Goal: Obtain resource: Download file/media

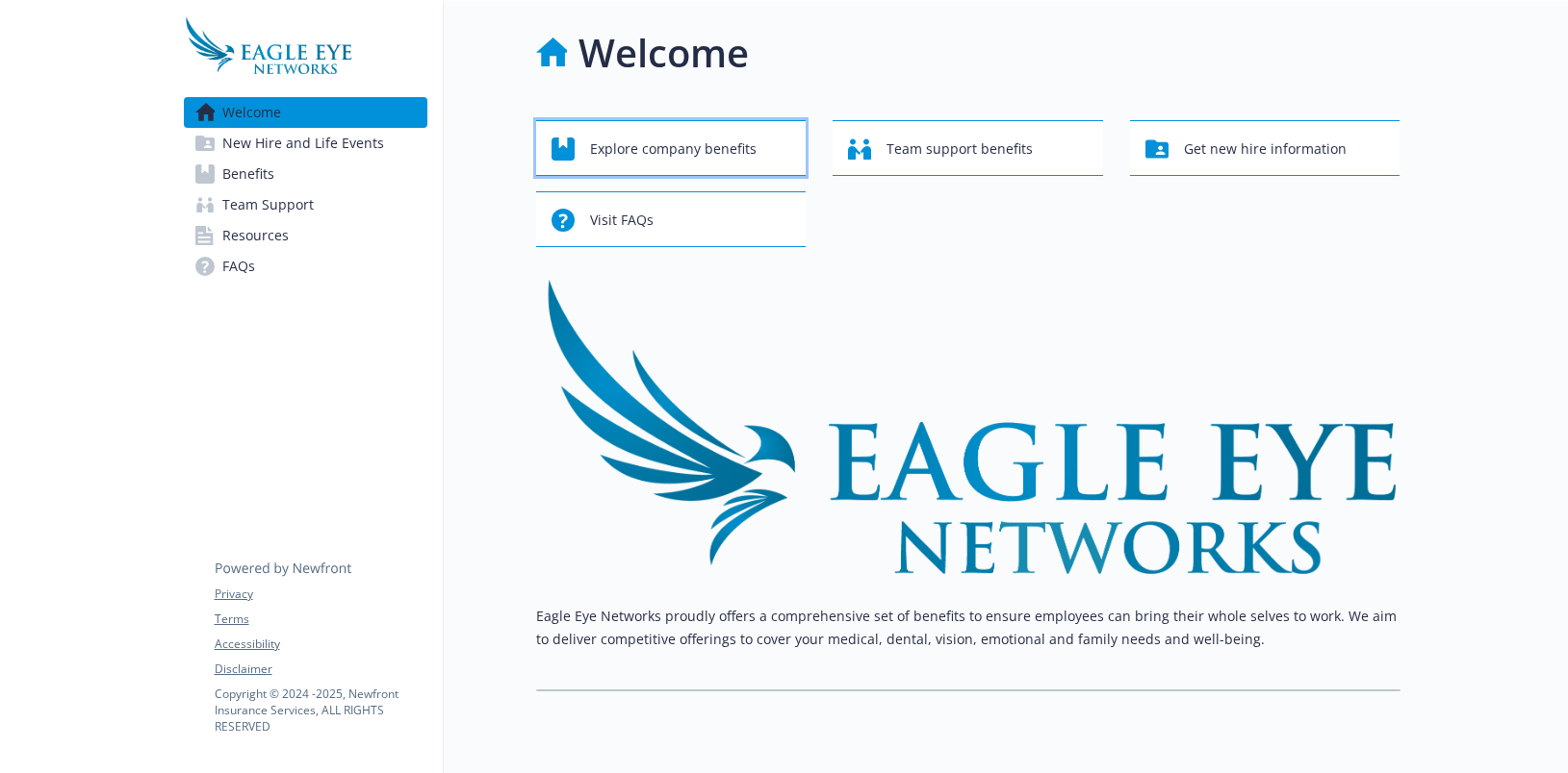
click at [636, 146] on span "Explore company benefits" at bounding box center [674, 149] width 167 height 37
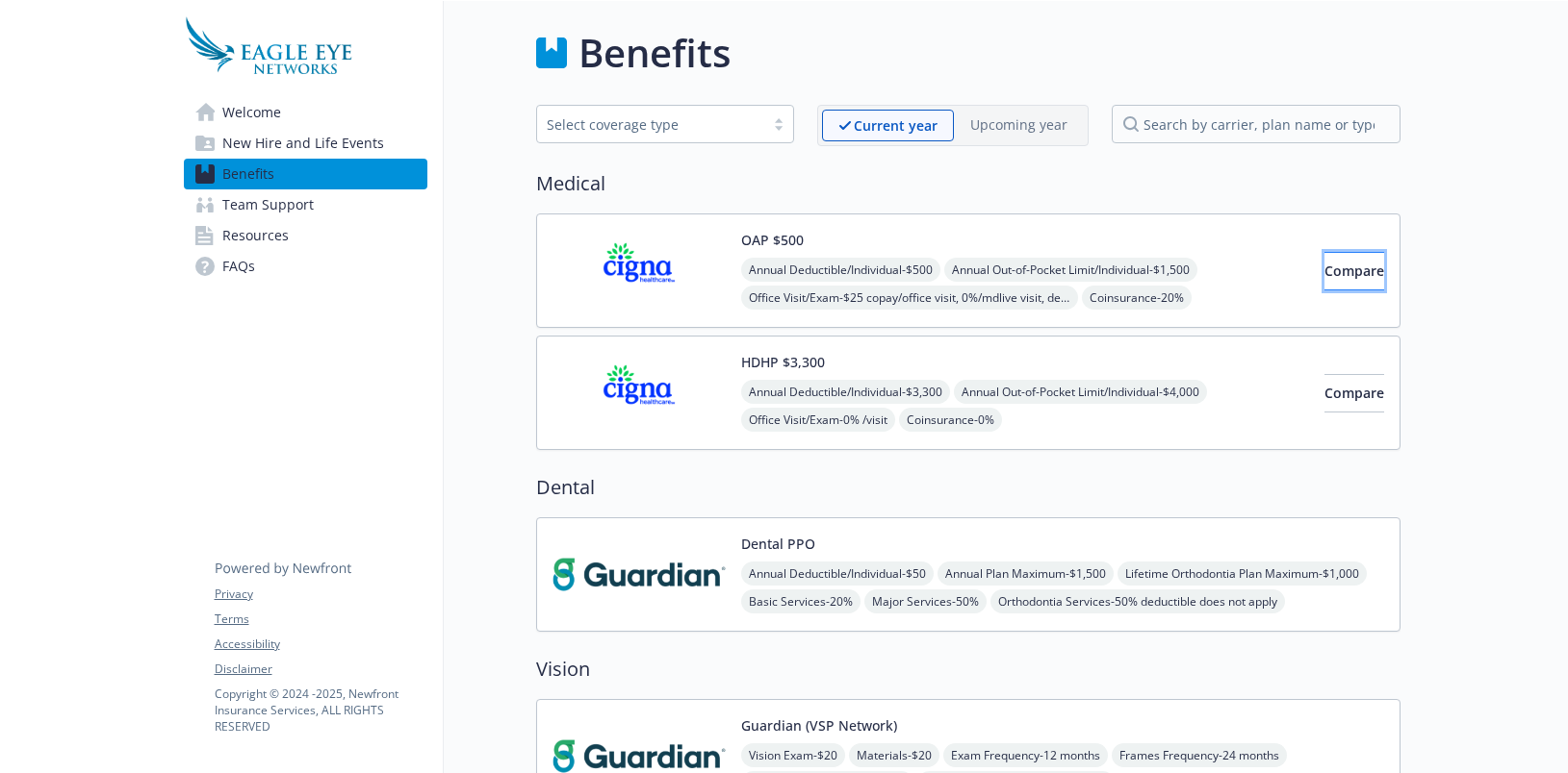
click at [1324, 279] on span "Compare" at bounding box center [1354, 270] width 60 height 18
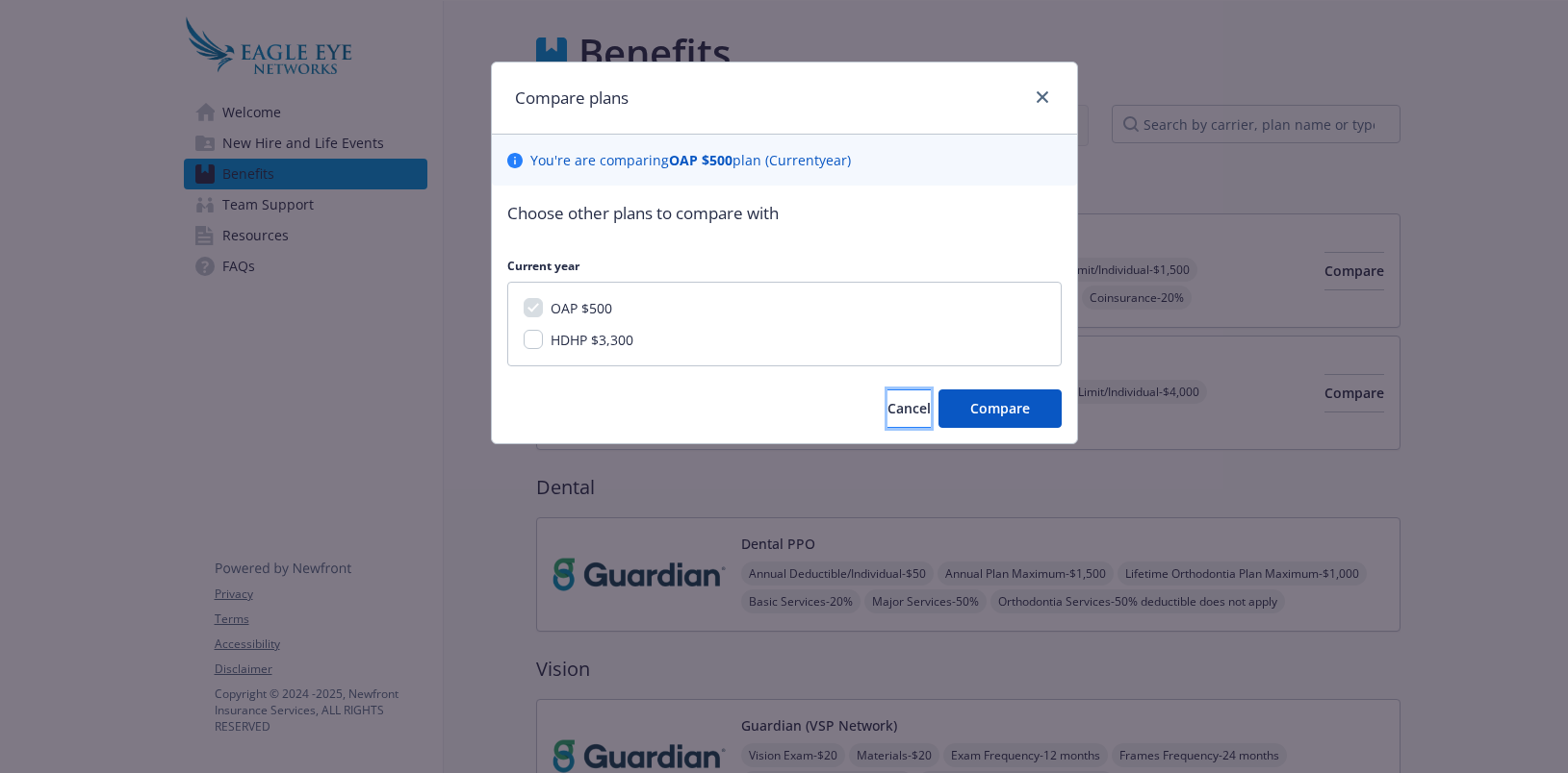
click at [888, 418] on button "Cancel" at bounding box center [909, 409] width 44 height 39
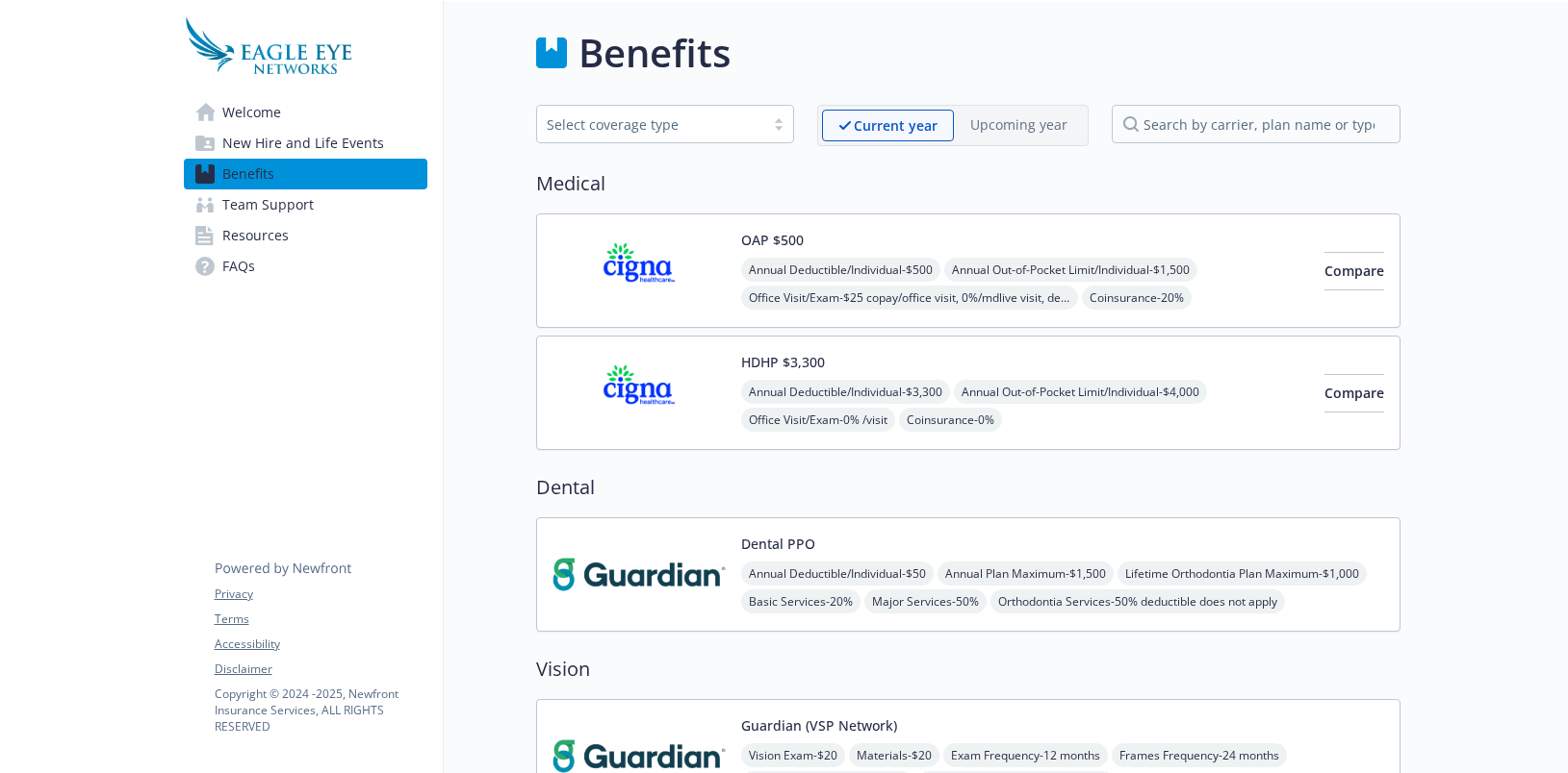
click at [241, 268] on span "FAQs" at bounding box center [238, 266] width 33 height 31
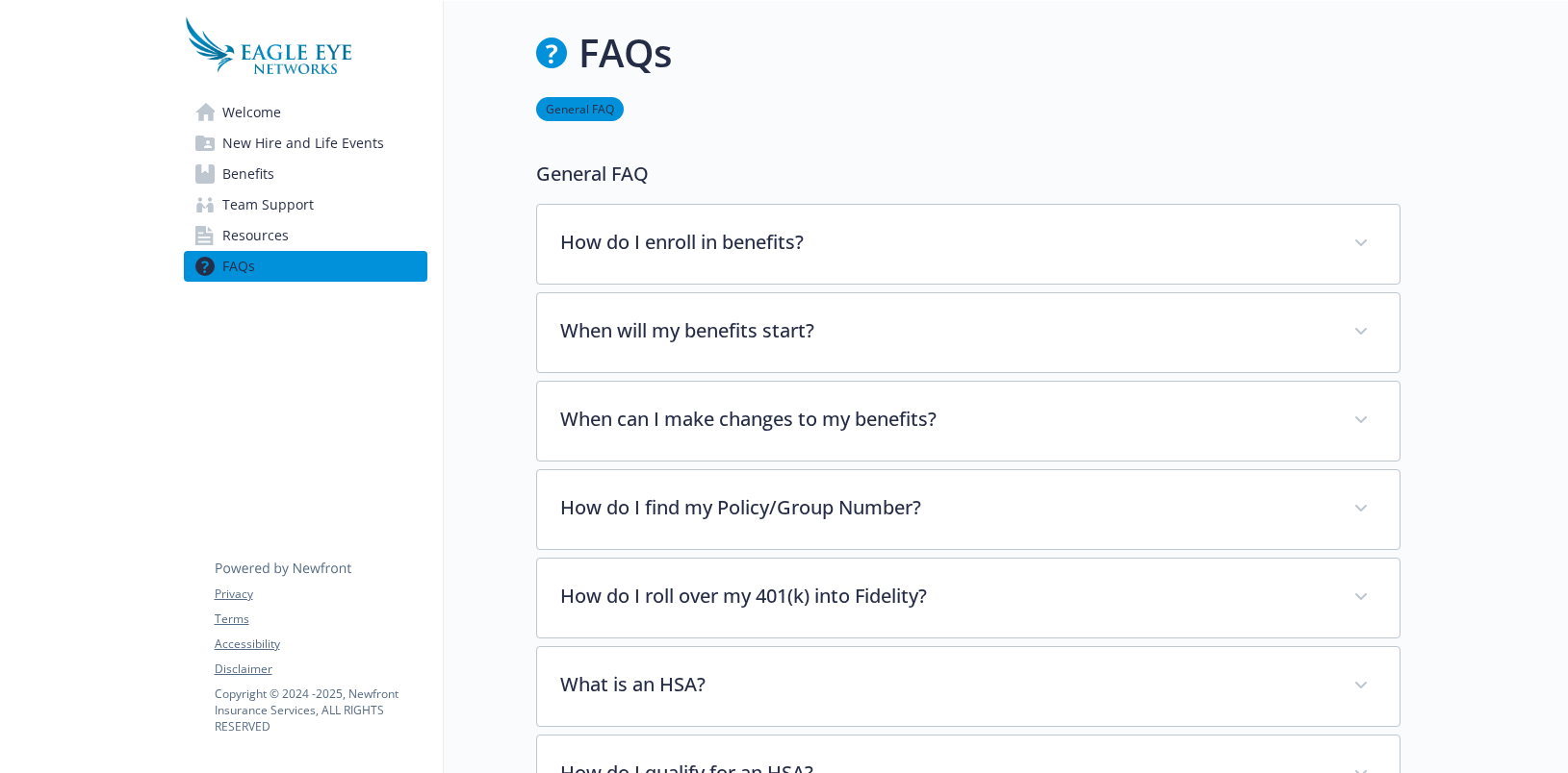
click at [242, 232] on span "Resources" at bounding box center [255, 235] width 67 height 31
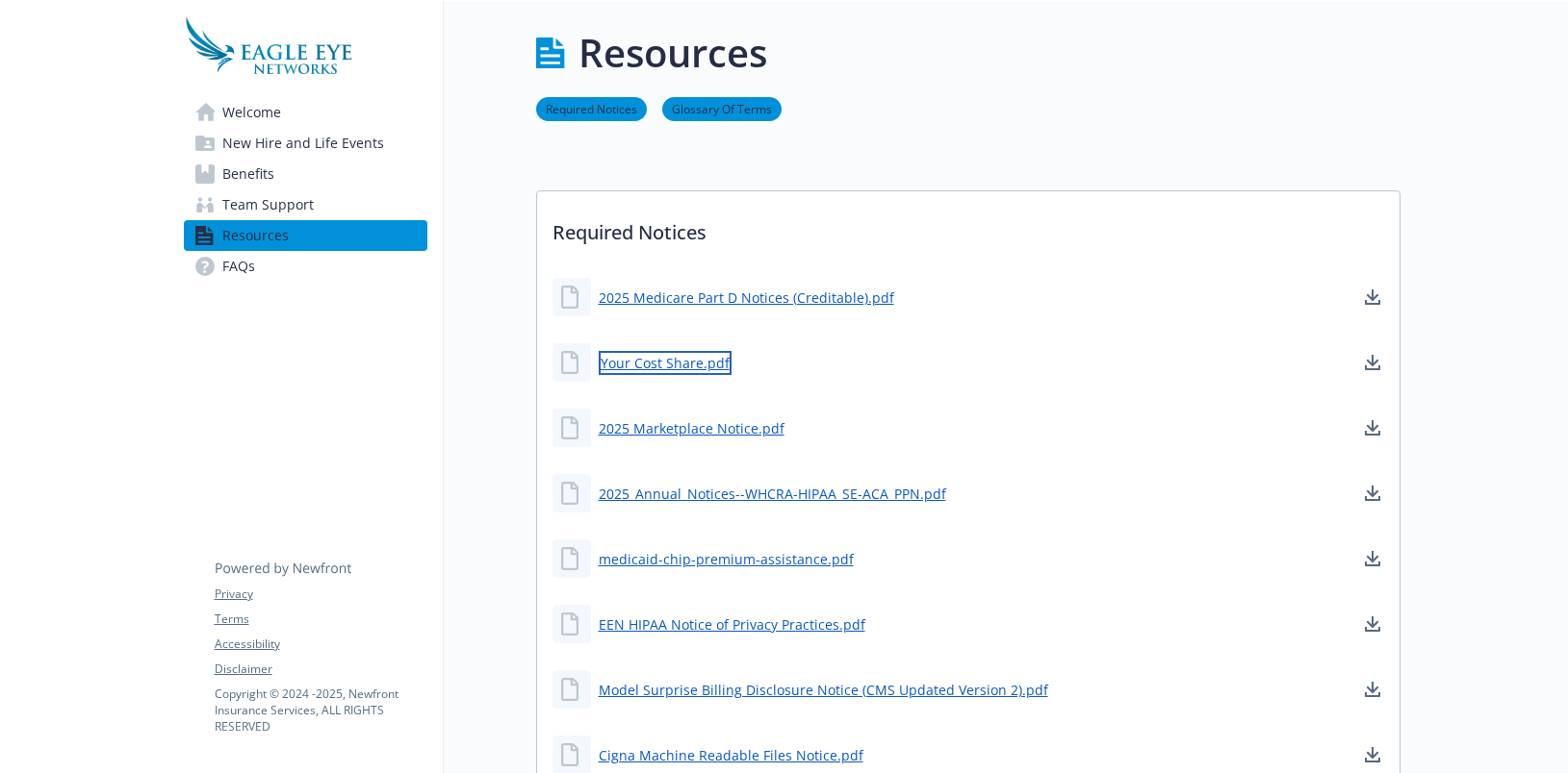
click at [715, 364] on link "Your Cost Share.pdf" at bounding box center [665, 362] width 133 height 24
click at [751, 435] on link "2025 Marketplace Notice.pdf" at bounding box center [694, 428] width 190 height 24
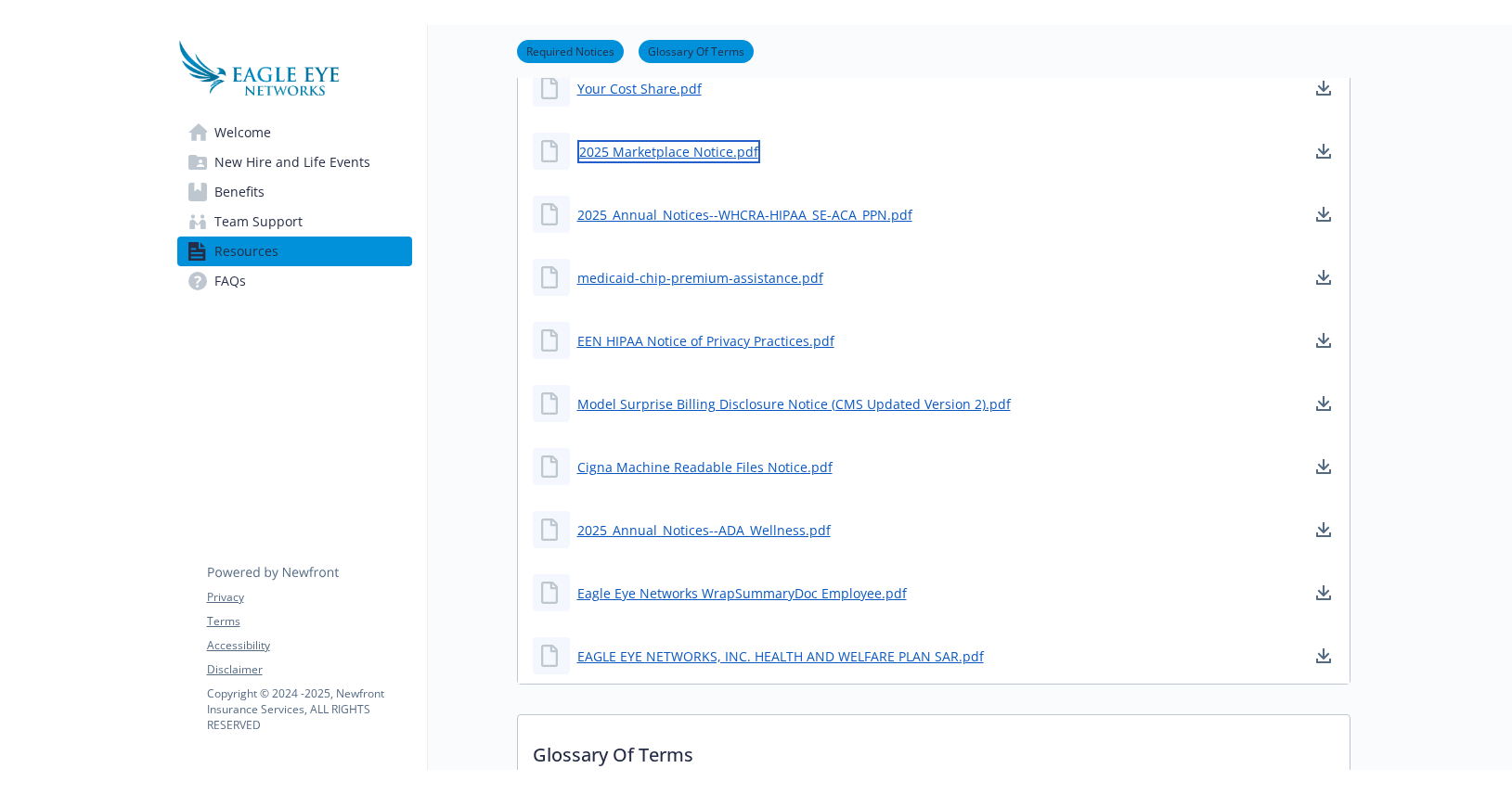
scroll to position [333, 0]
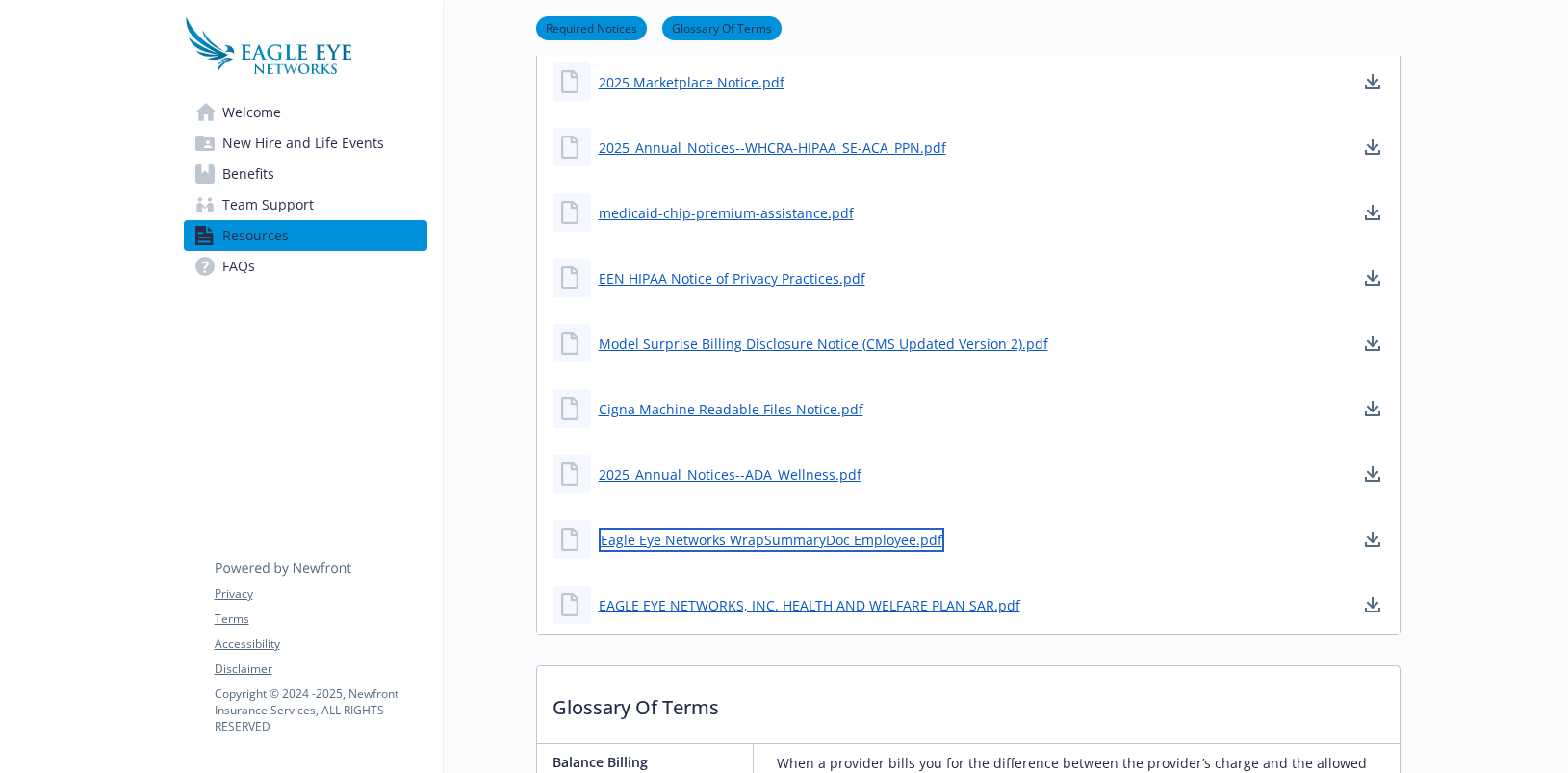
click at [891, 542] on link "Eagle Eye Networks WrapSummaryDoc Employee.pdf" at bounding box center [771, 540] width 345 height 24
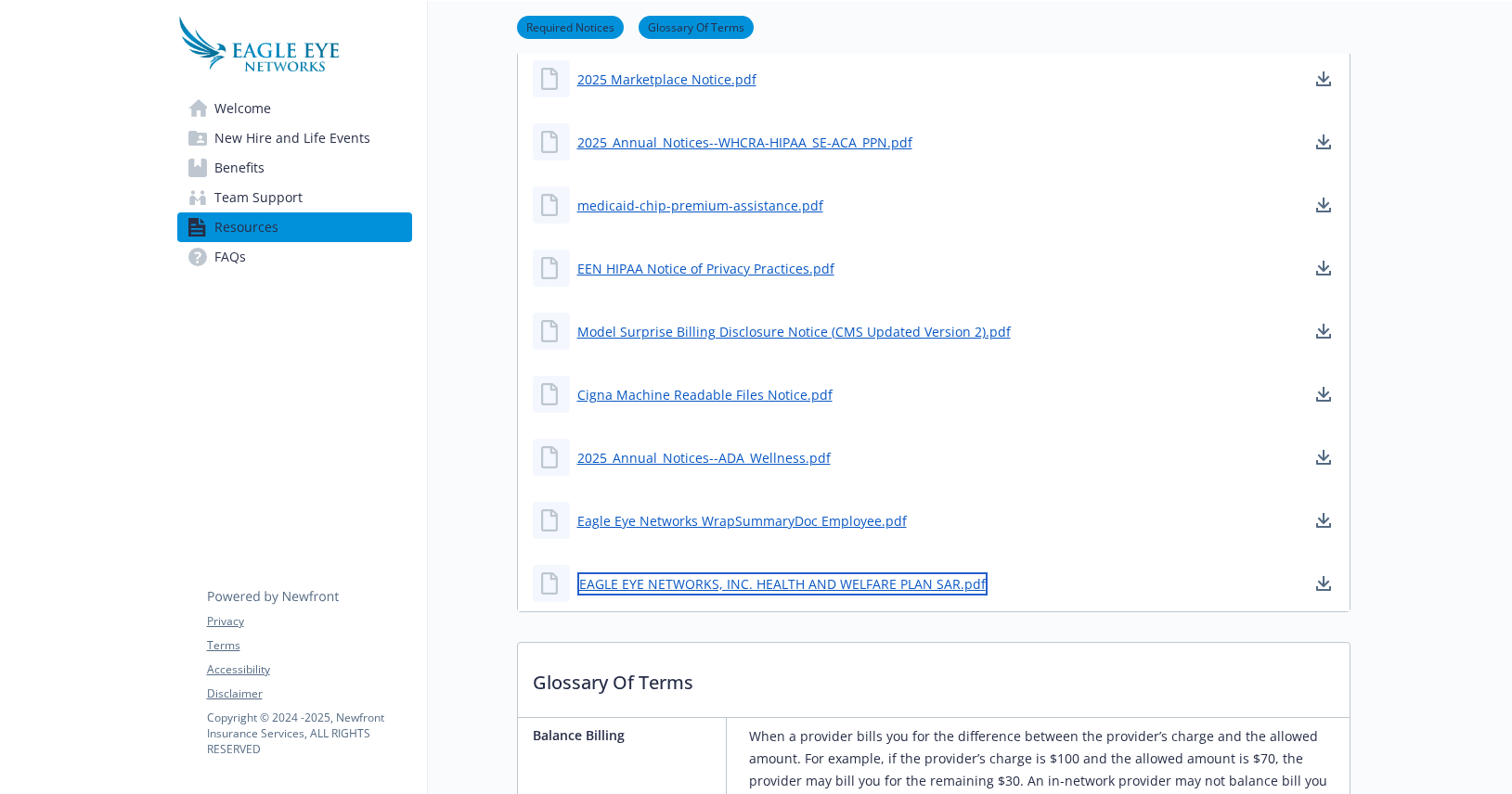
click at [908, 586] on link "EAGLE EYE NETWORKS, INC. HEALTH AND WELFARE PLAN SAR.pdf" at bounding box center [782, 584] width 410 height 23
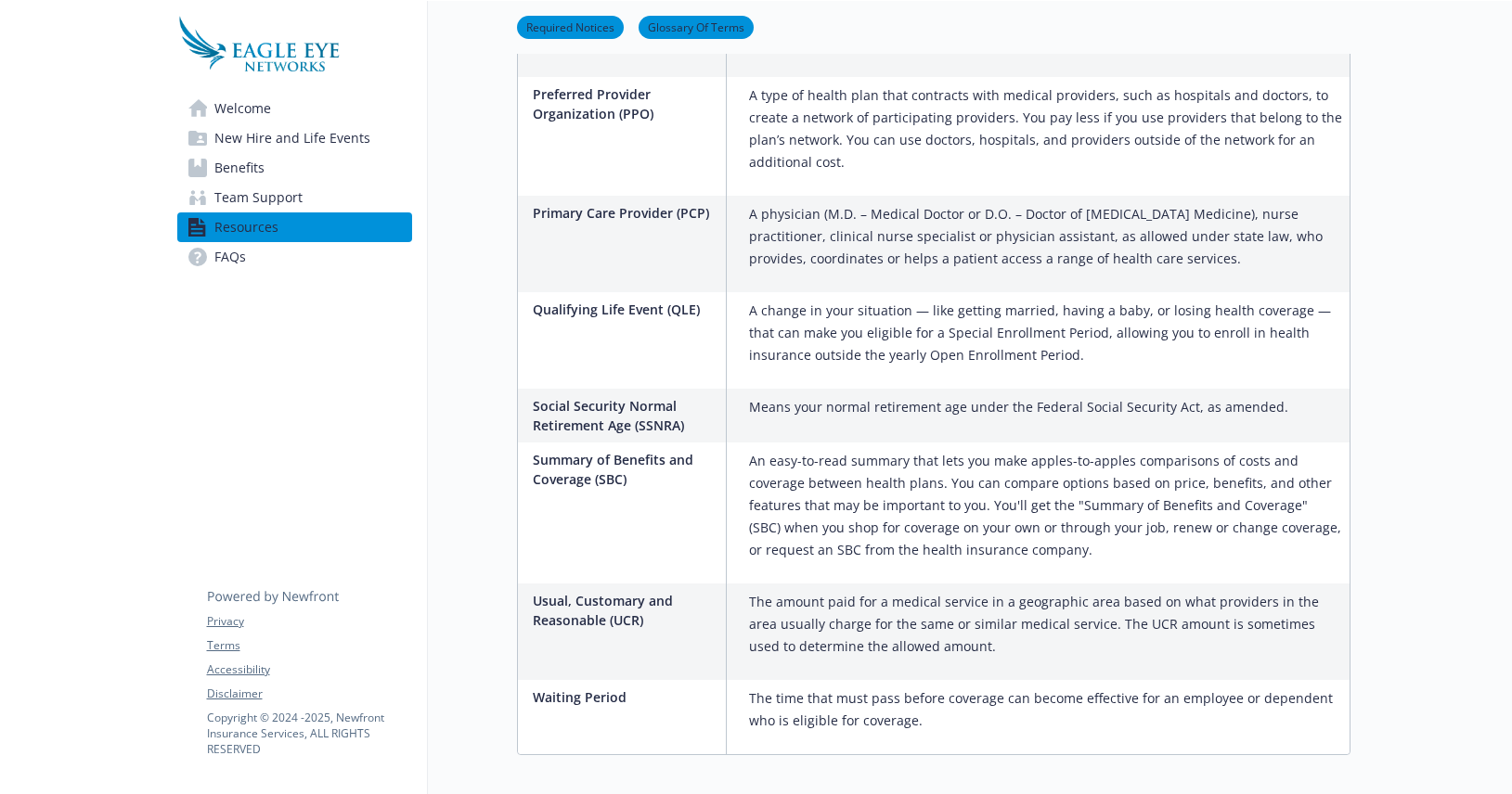
scroll to position [3050, 0]
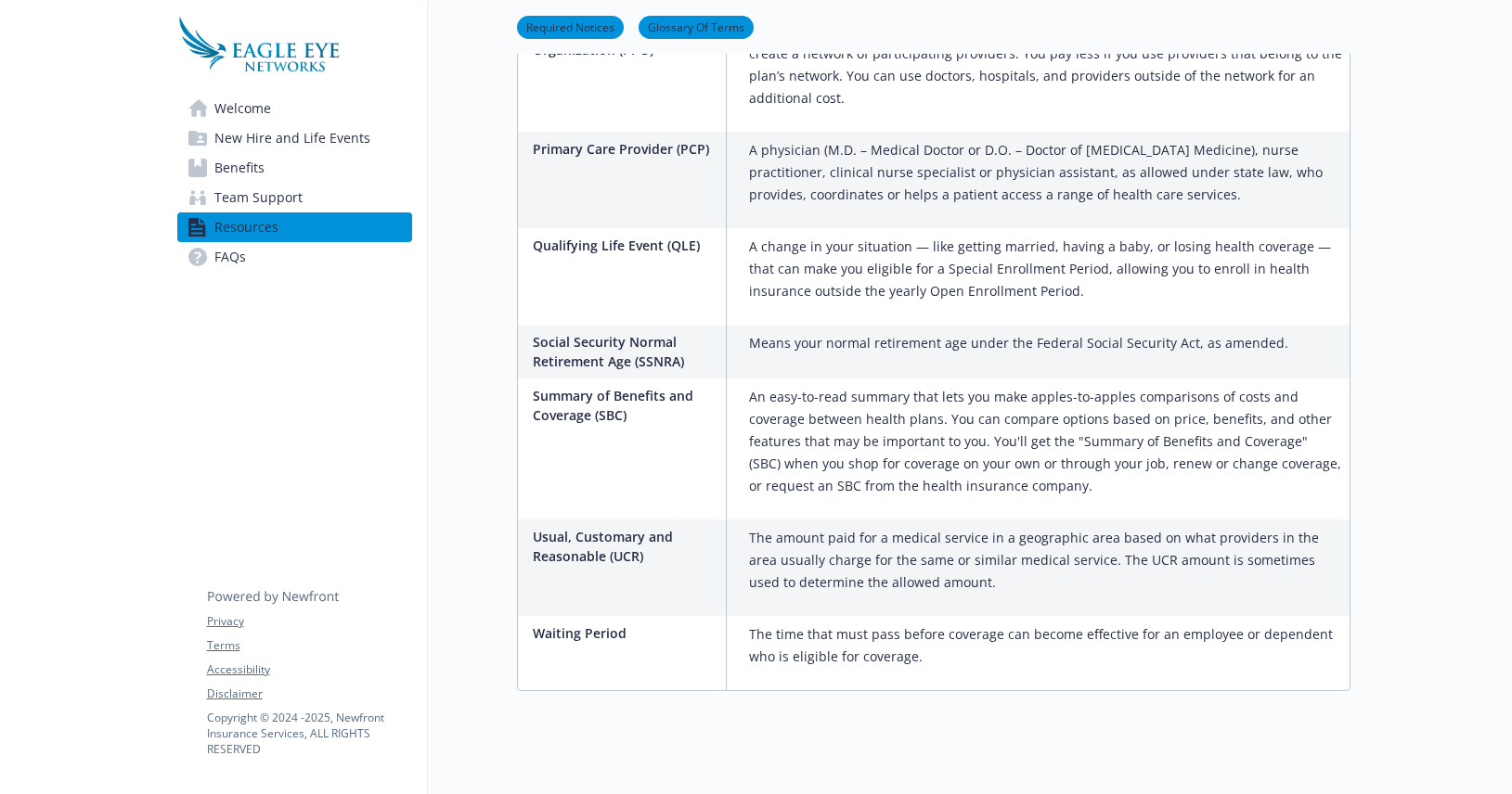
click at [236, 252] on span "FAQs" at bounding box center [230, 257] width 32 height 30
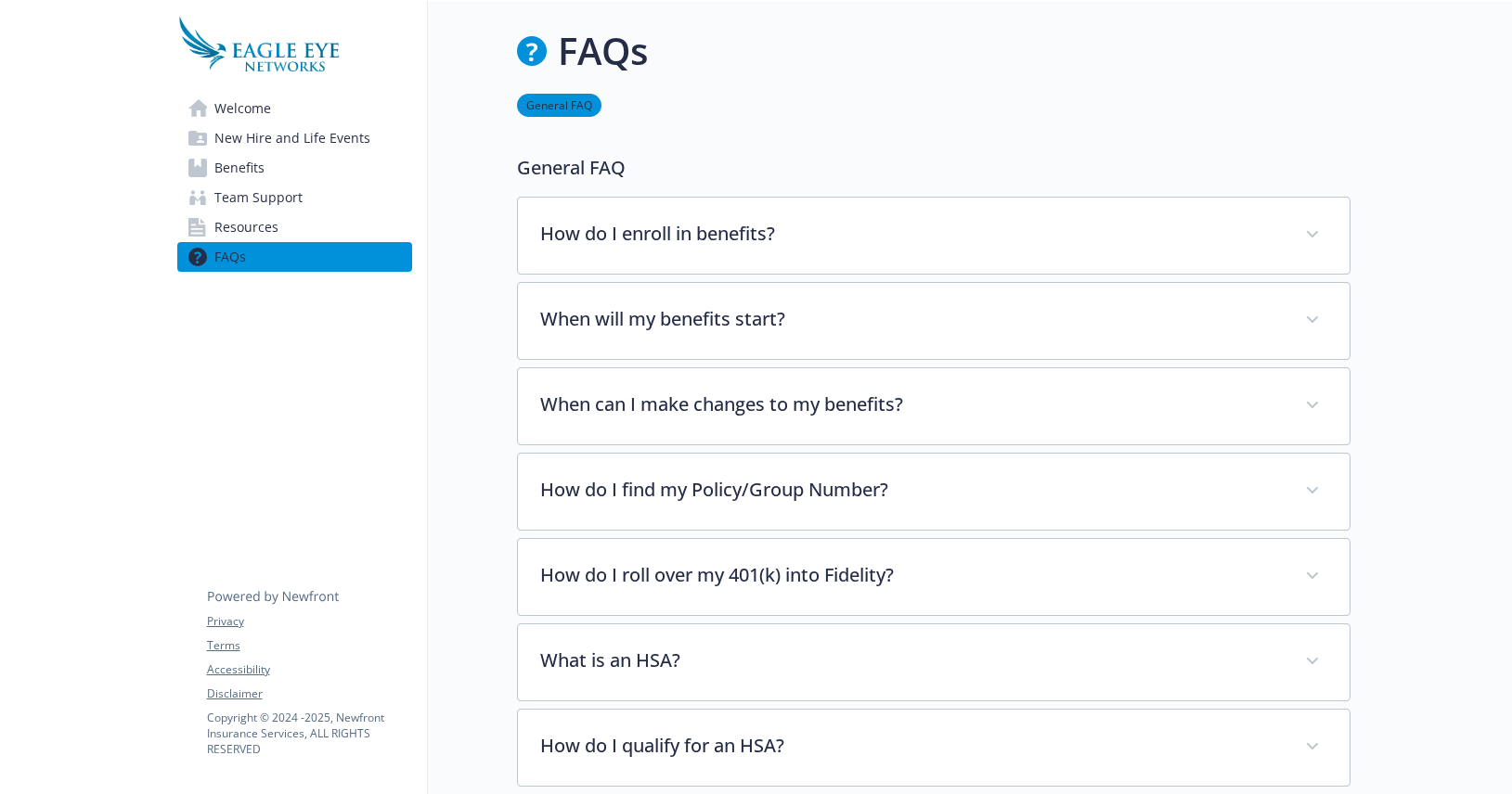
click at [223, 230] on span "Resources" at bounding box center [246, 227] width 64 height 30
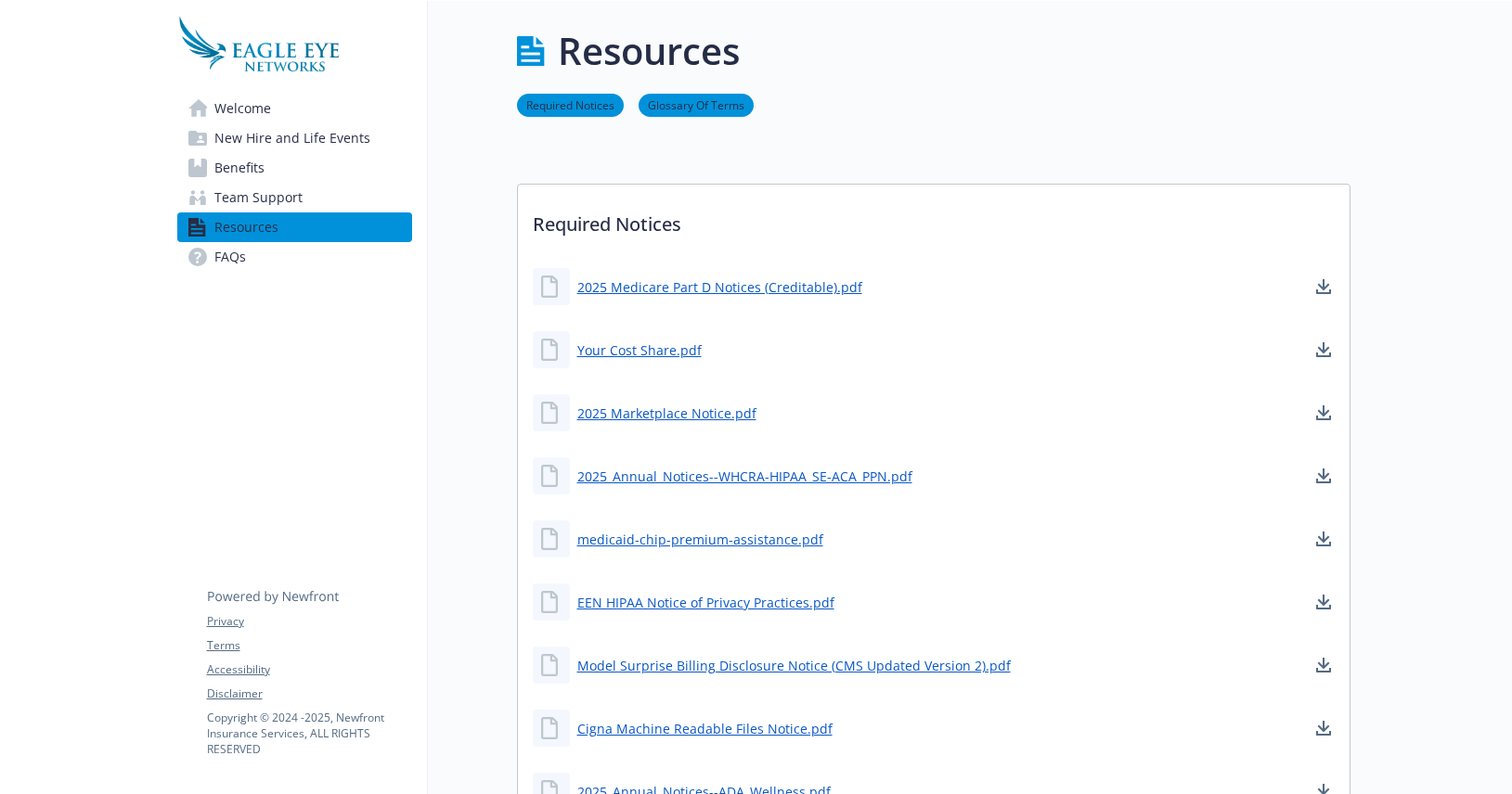
click at [244, 201] on span "Team Support" at bounding box center [258, 198] width 88 height 30
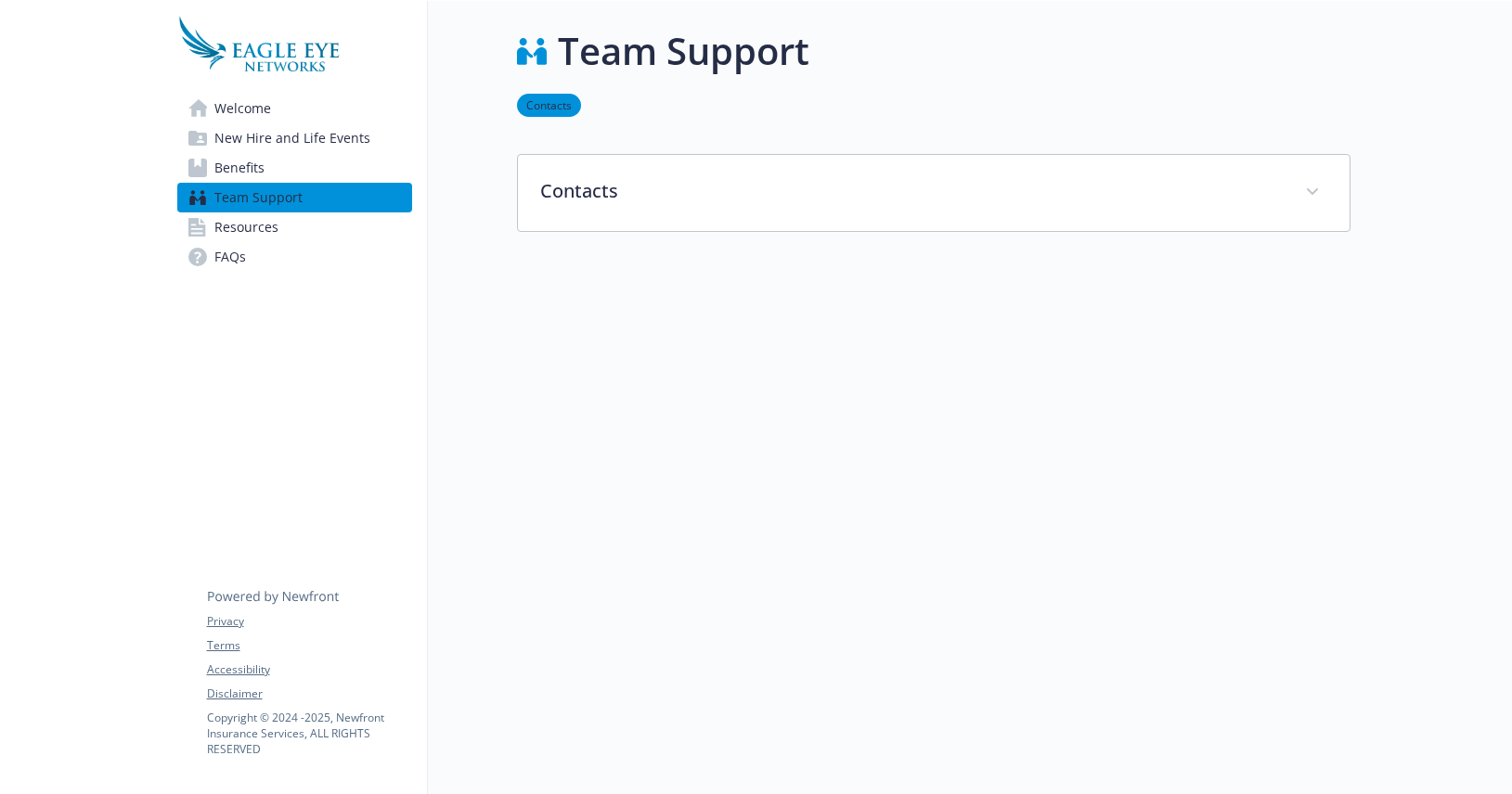
click at [246, 166] on span "Benefits" at bounding box center [239, 168] width 50 height 30
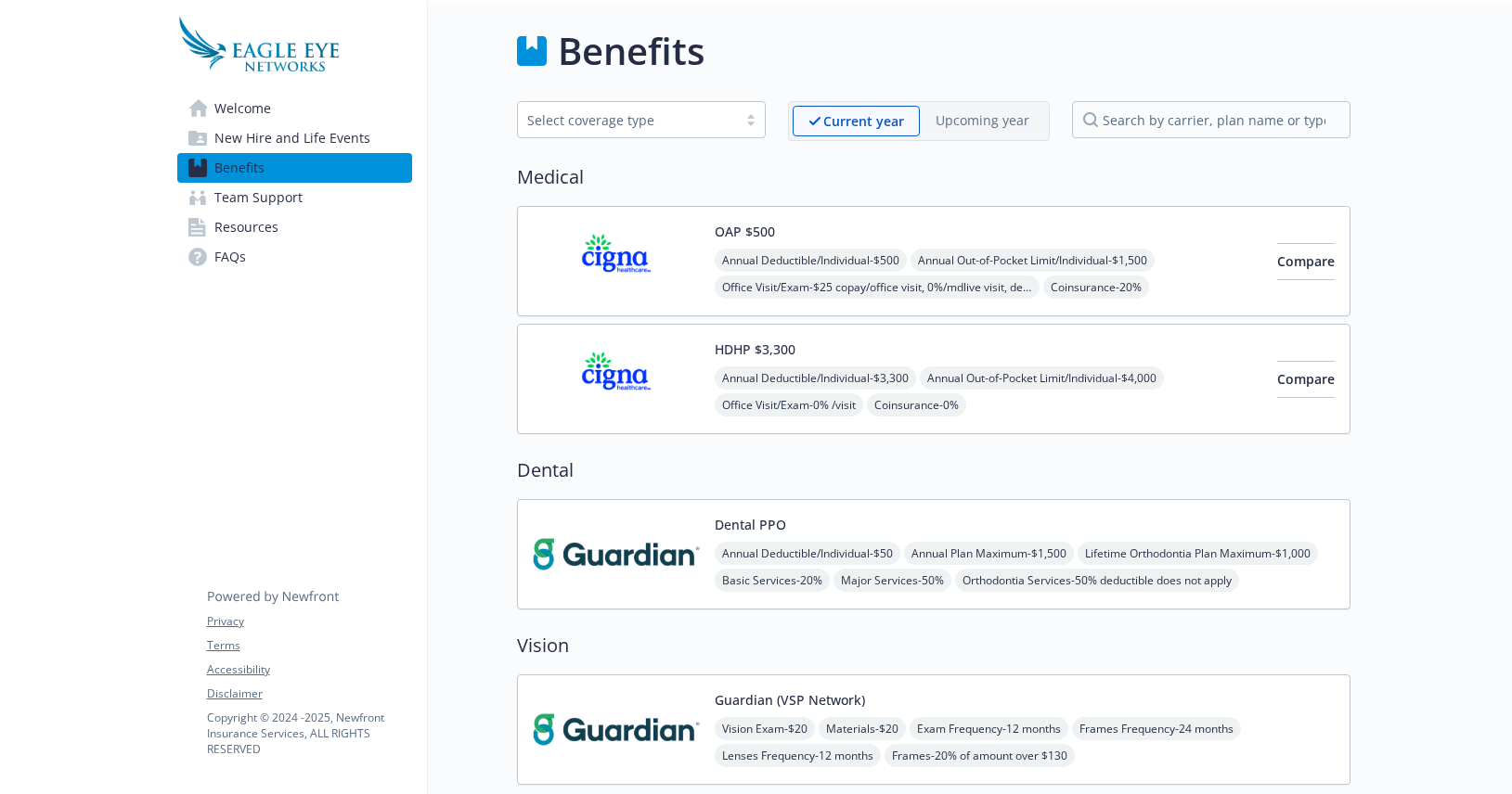
click at [860, 229] on div "OAP $500 Annual Deductible/Individual - $500 Annual Out-of-Pocket Limit/Individ…" at bounding box center [989, 261] width 548 height 78
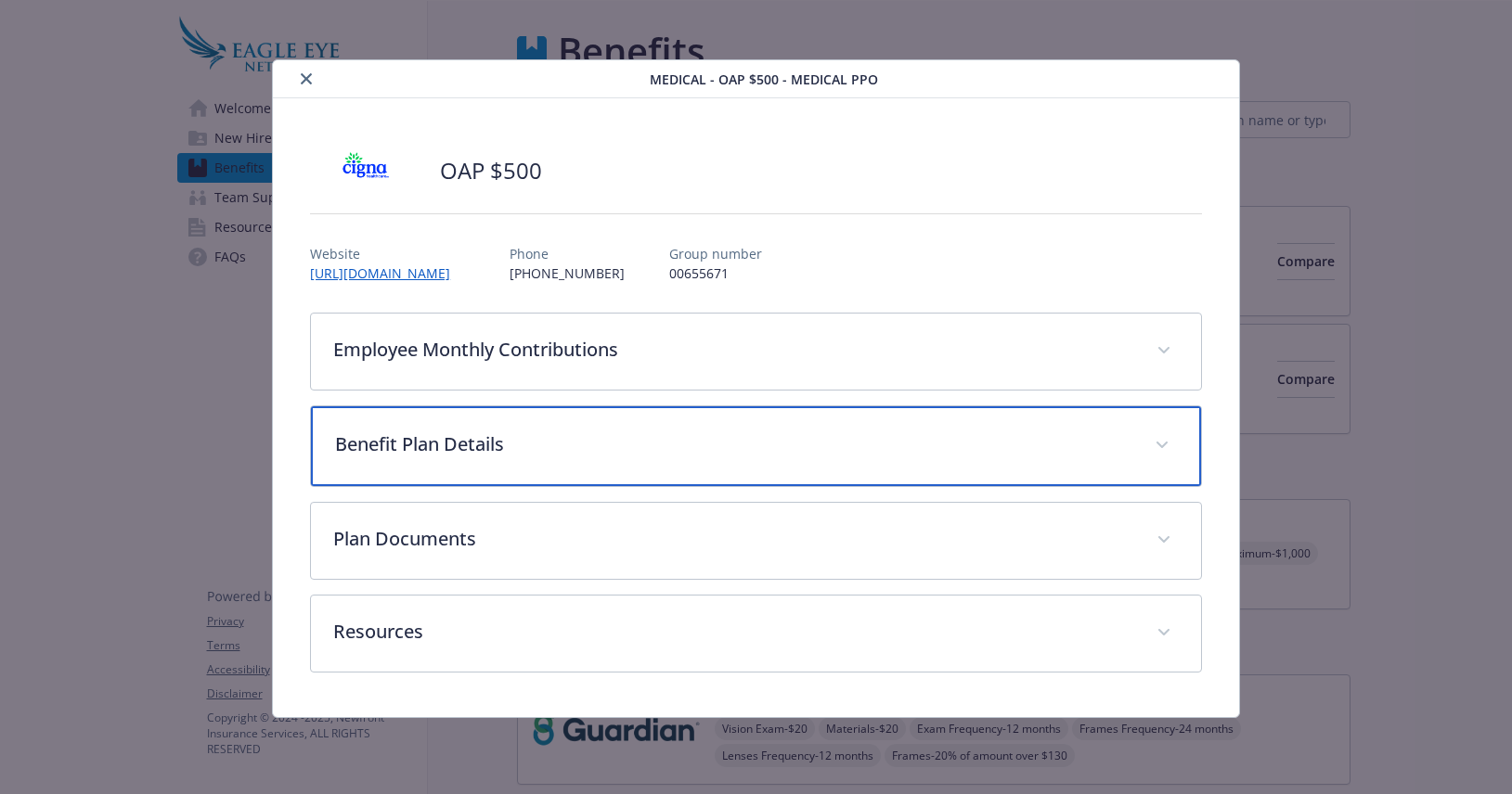
click at [1163, 447] on span "details for plan Medical - OAP $500 - Medical PPO" at bounding box center [1162, 446] width 30 height 30
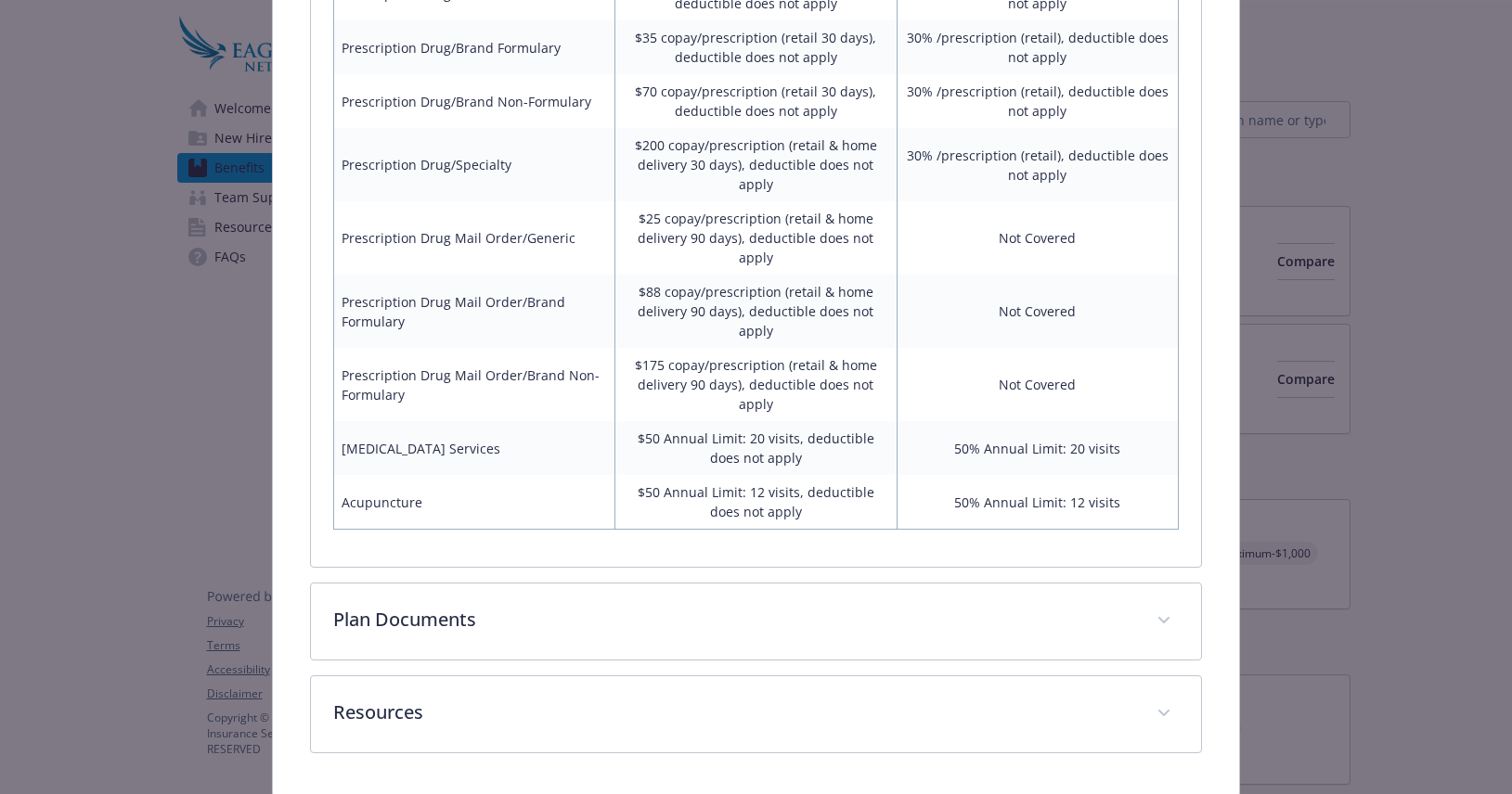
scroll to position [1193, 0]
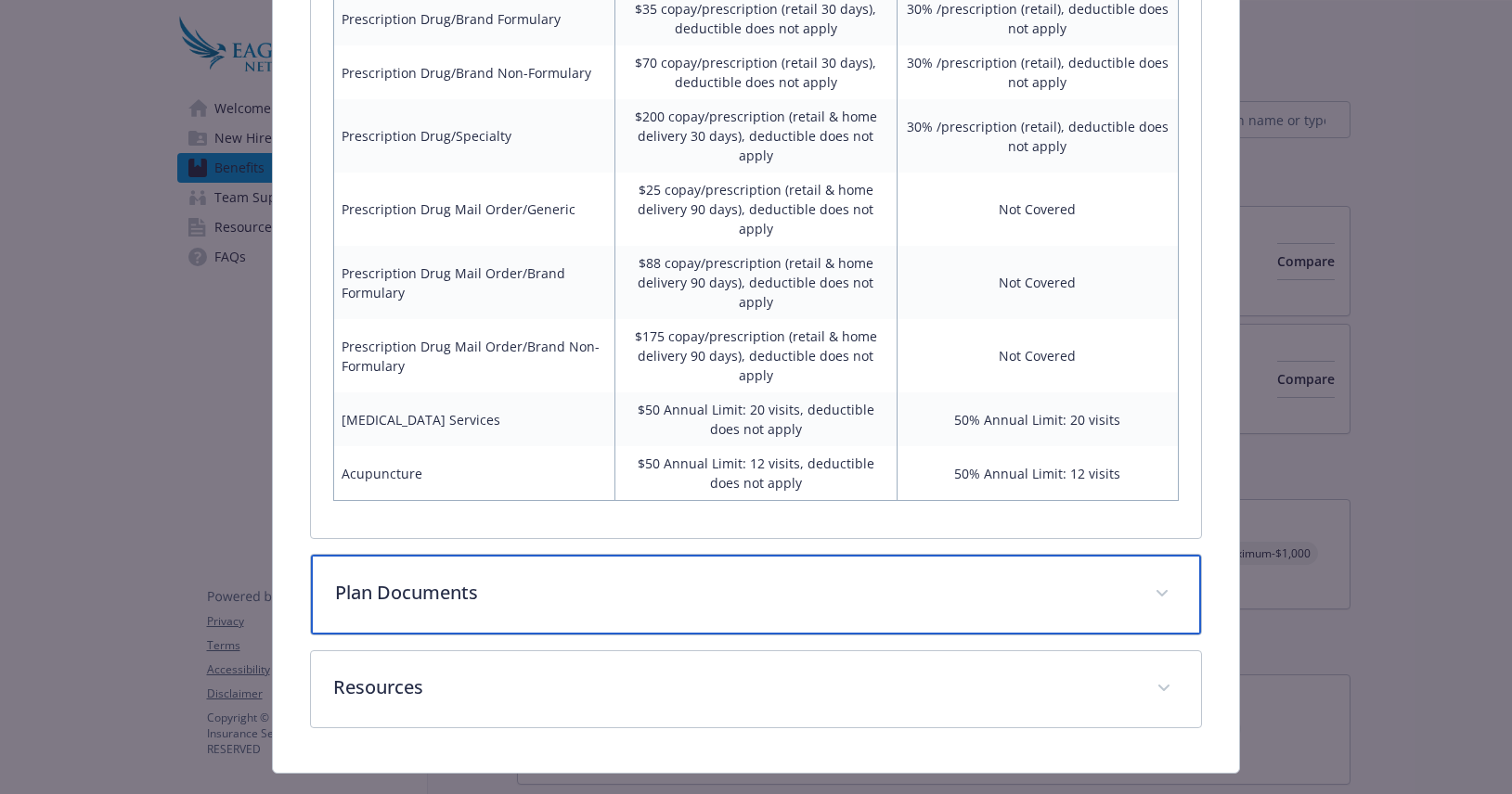
click at [1156, 590] on icon "details for plan Medical - OAP $500 - Medical PPO" at bounding box center [1162, 594] width 11 height 7
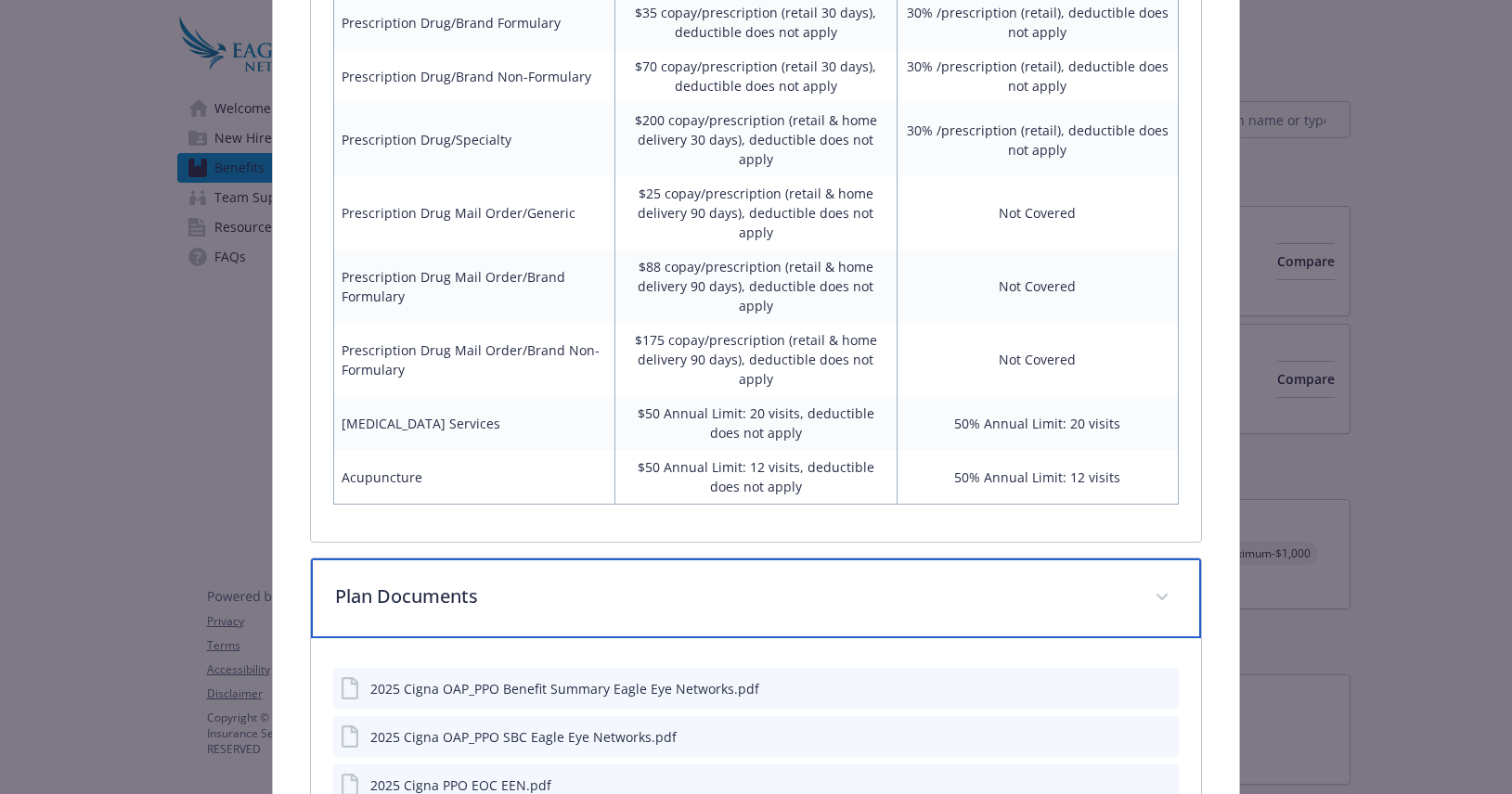
scroll to position [1397, 0]
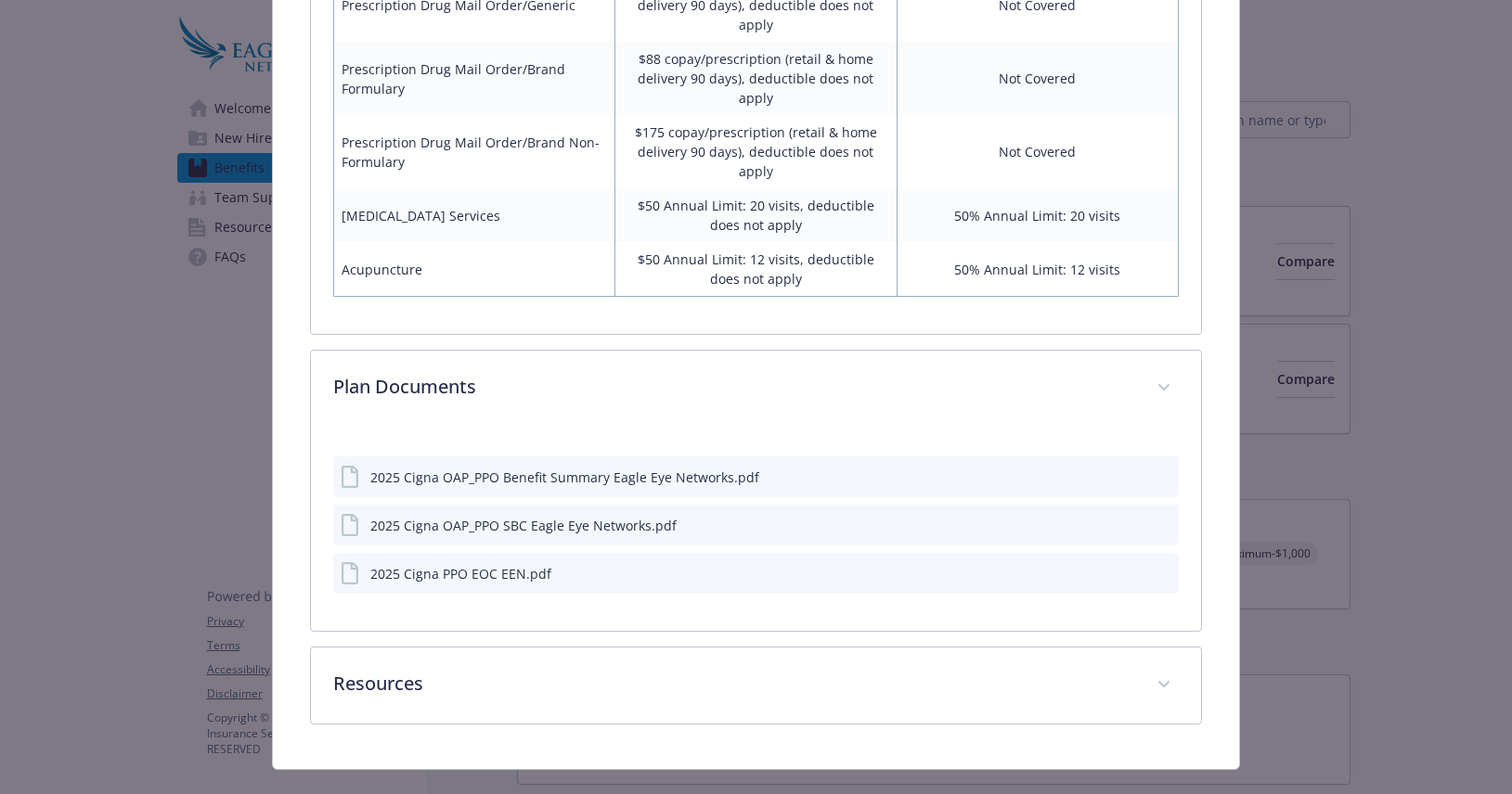
click at [1123, 468] on icon "download file" at bounding box center [1131, 475] width 15 height 15
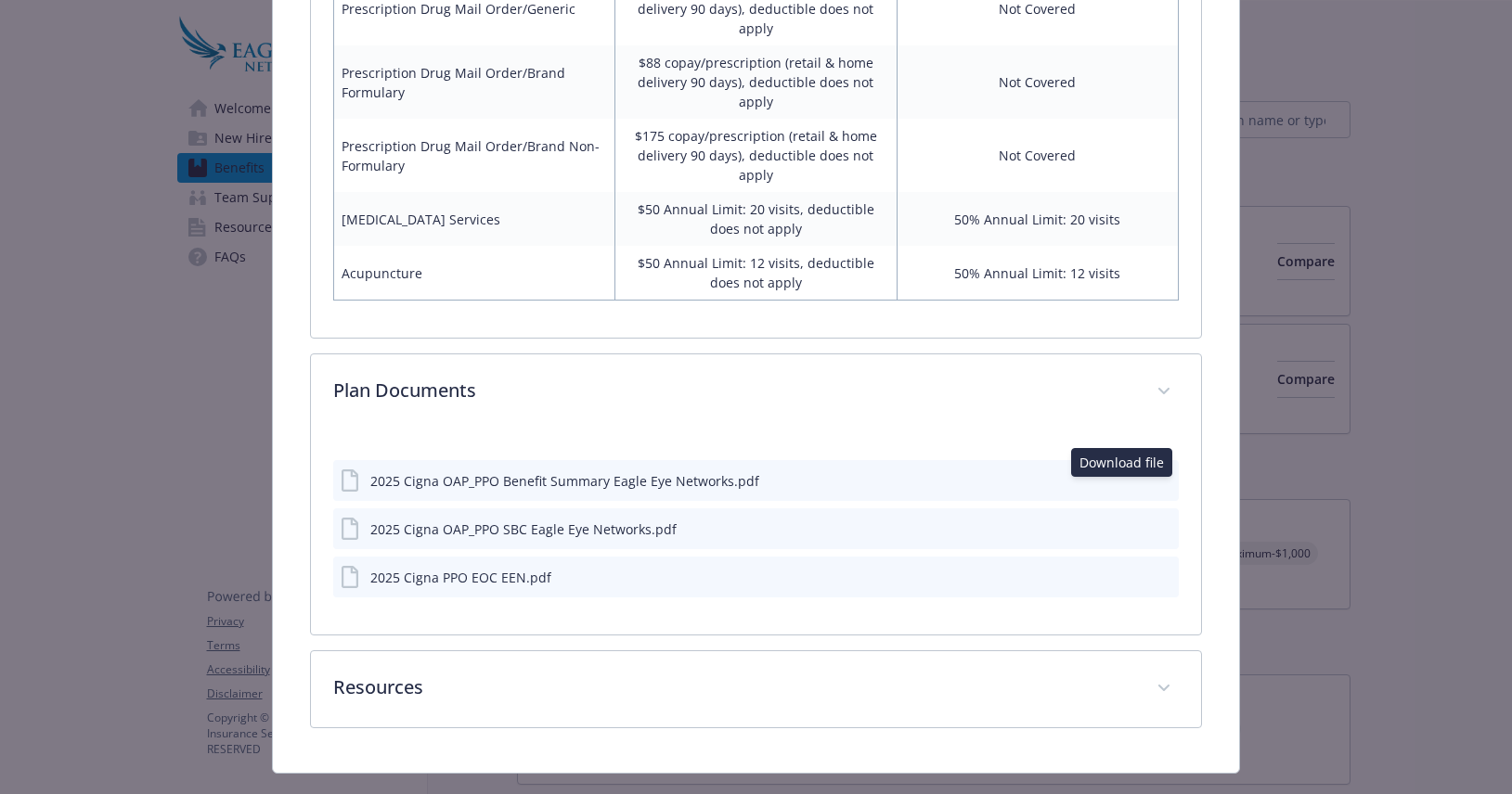
click at [1124, 520] on icon "download file" at bounding box center [1131, 528] width 15 height 15
click at [1123, 569] on icon "download file" at bounding box center [1131, 576] width 15 height 15
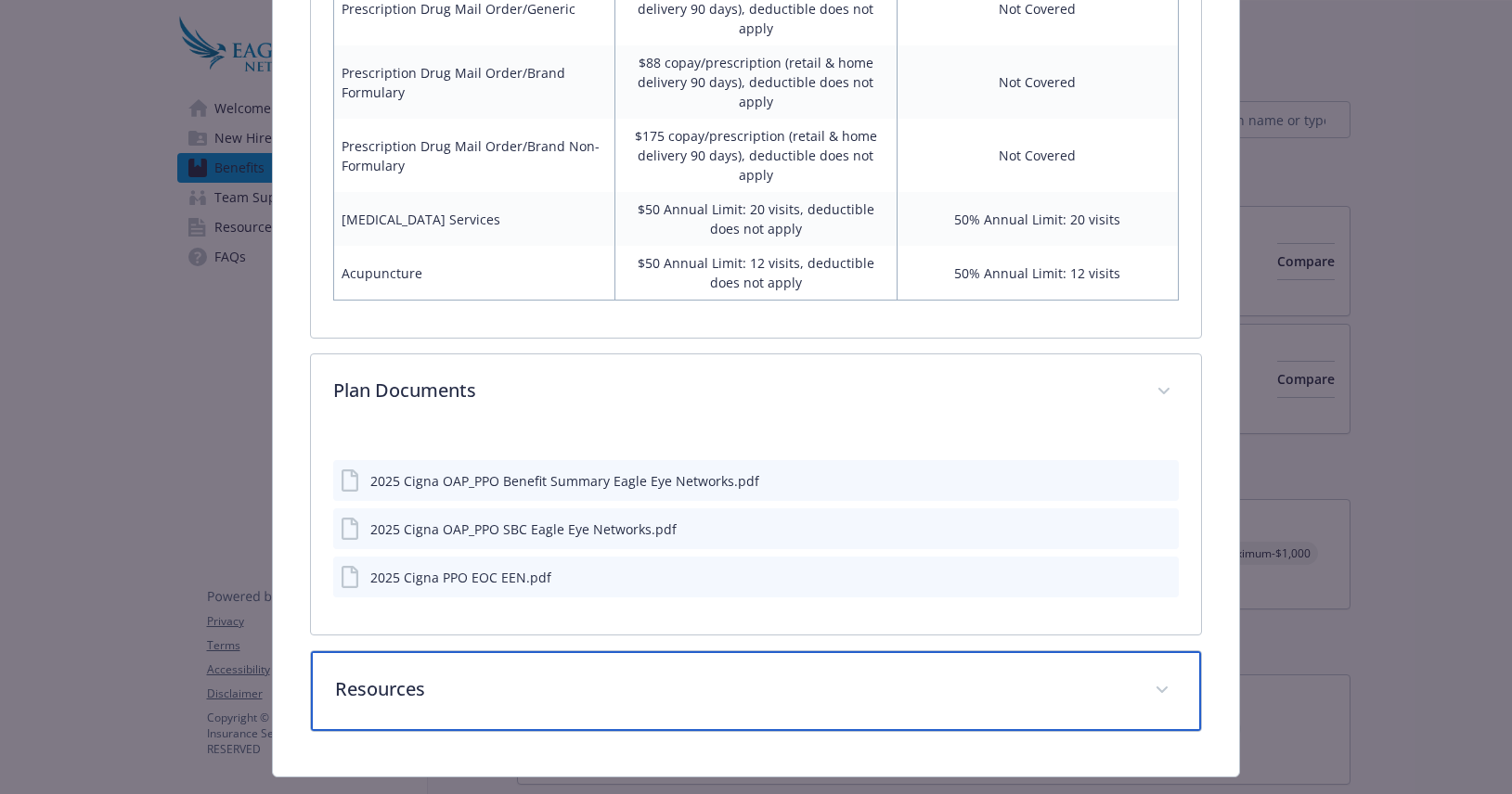
click at [1156, 687] on icon "details for plan Medical - OAP $500 - Medical PPO" at bounding box center [1162, 690] width 11 height 7
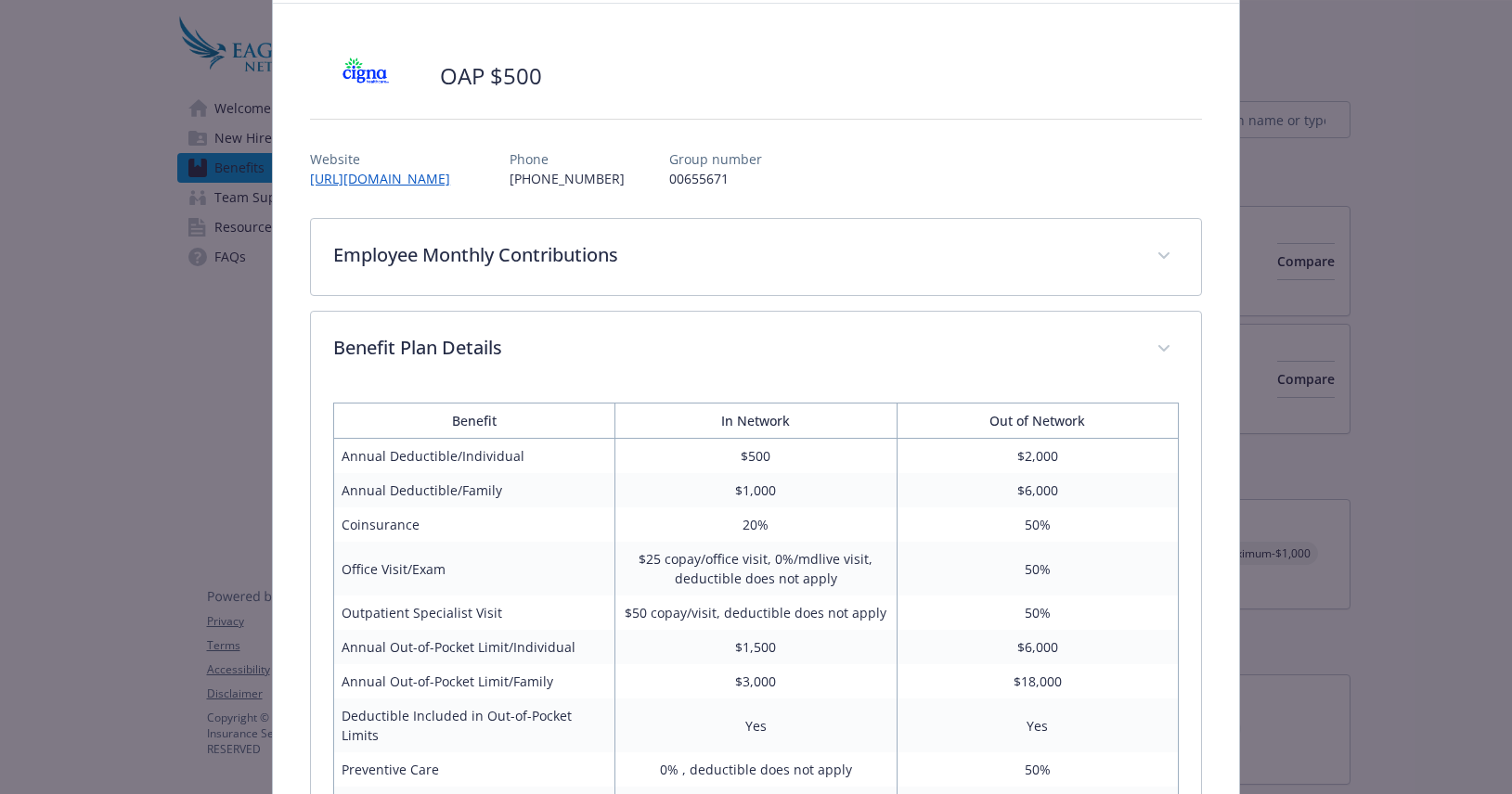
scroll to position [0, 0]
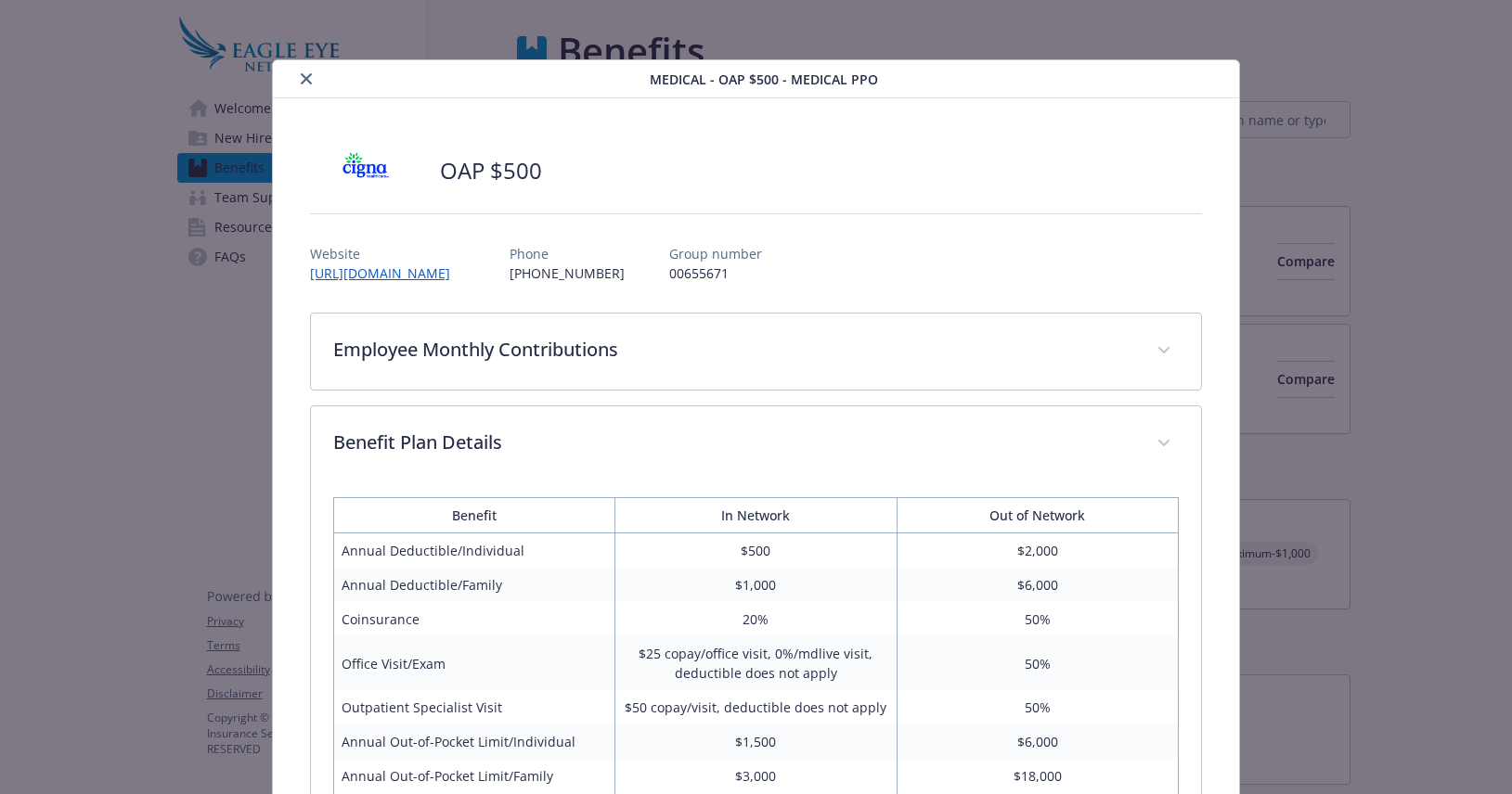
click at [304, 78] on icon "close" at bounding box center [307, 78] width 11 height 11
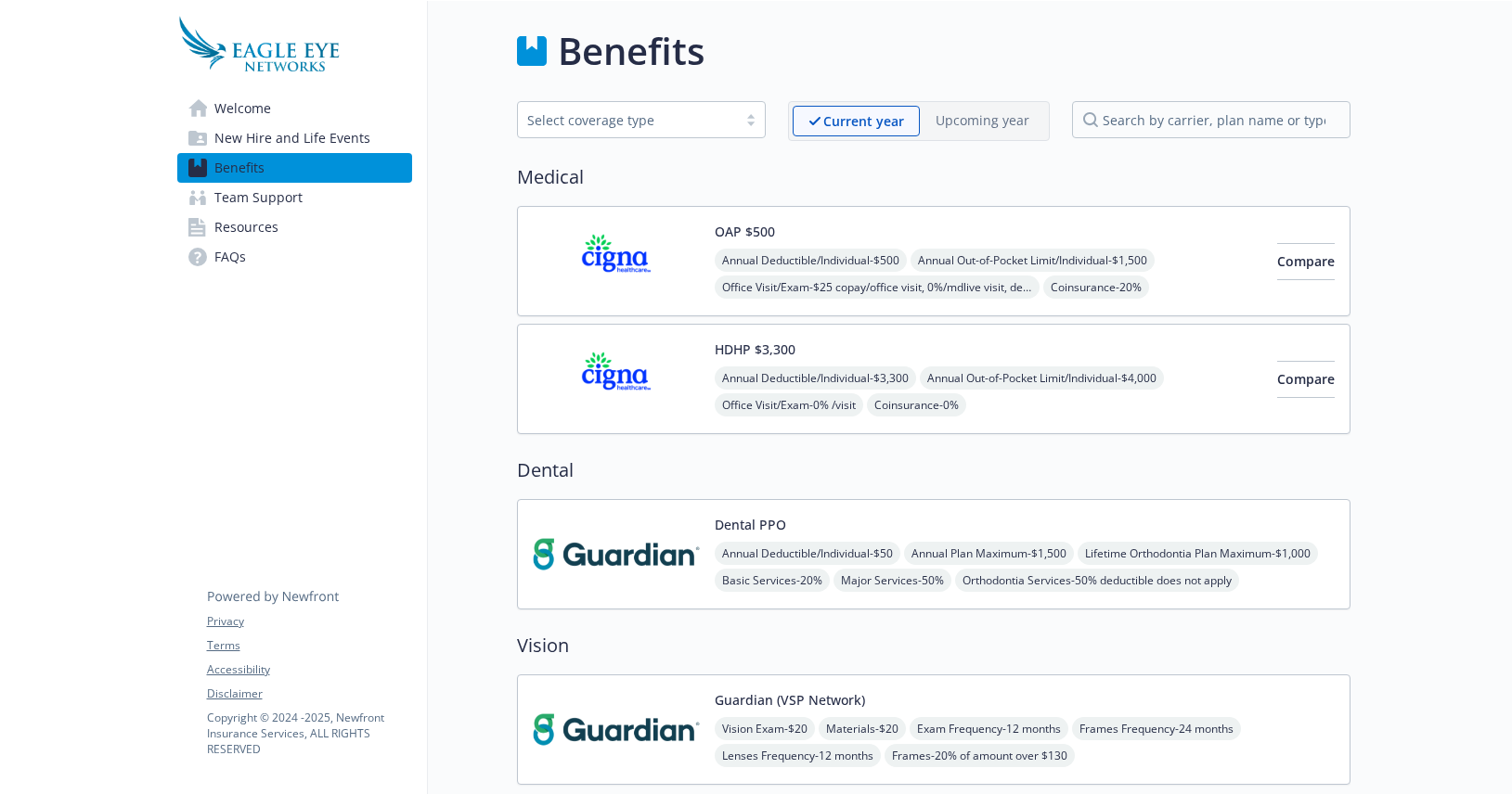
click at [254, 106] on span "Welcome" at bounding box center [242, 108] width 57 height 30
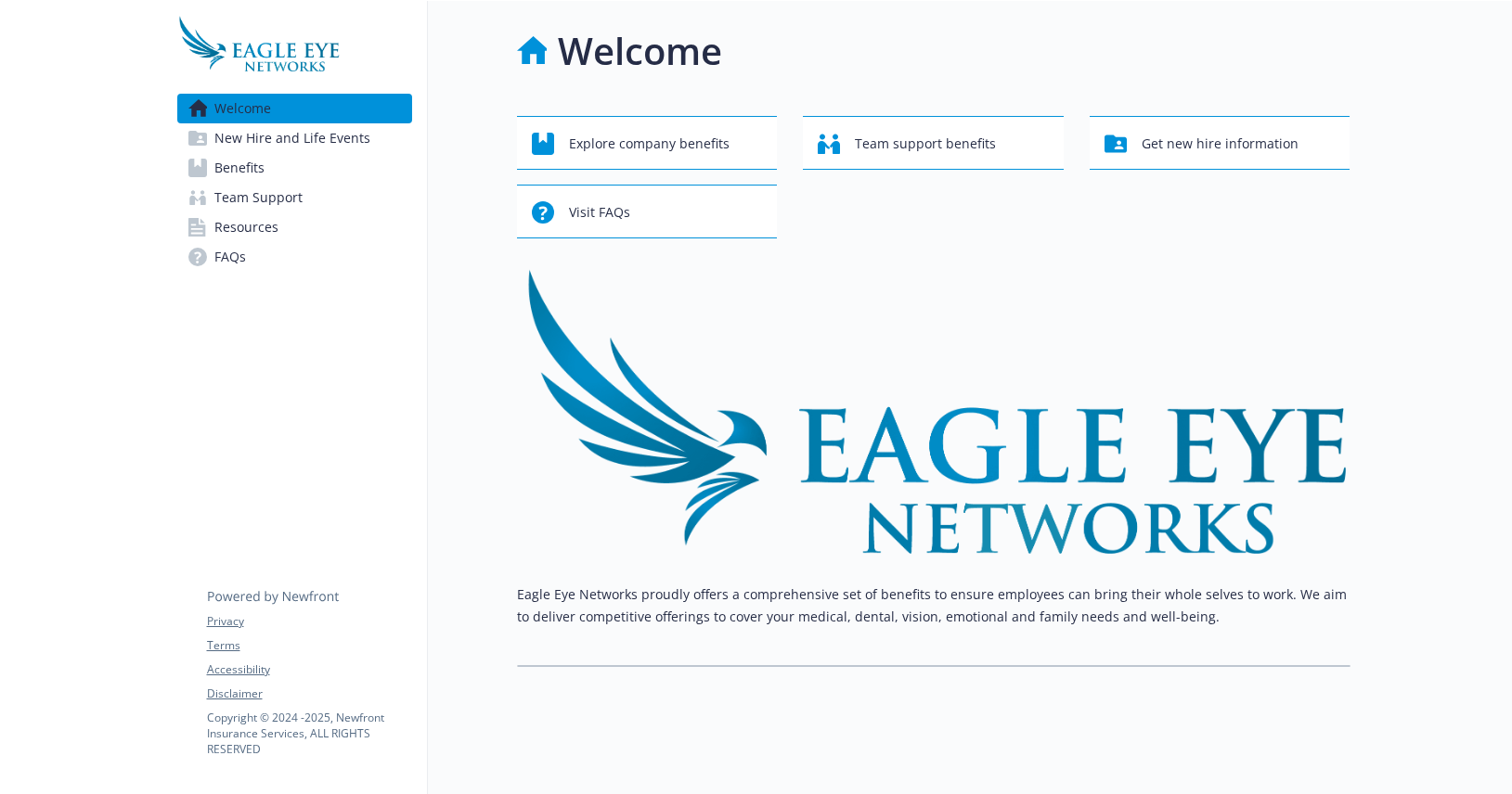
click at [227, 167] on span "Benefits" at bounding box center [239, 168] width 50 height 30
